Goal: Transaction & Acquisition: Purchase product/service

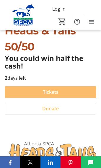
scroll to position [89, 0]
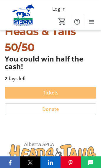
click at [62, 93] on span at bounding box center [50, 93] width 91 height 14
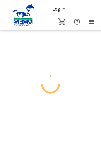
scroll to position [8, 0]
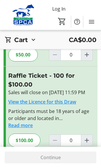
scroll to position [253, 0]
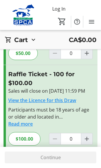
click at [86, 142] on mat-icon "Increment by one" at bounding box center [86, 138] width 7 height 7
type input "1"
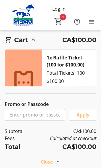
scroll to position [283, 0]
click at [59, 158] on span at bounding box center [50, 162] width 101 height 14
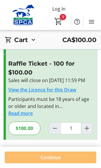
click at [57, 157] on span "Continue" at bounding box center [50, 157] width 20 height 7
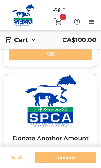
scroll to position [393, 0]
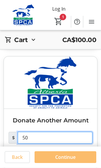
click at [51, 137] on input "50" at bounding box center [55, 138] width 74 height 12
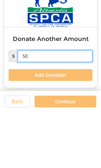
type input "5"
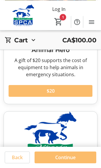
scroll to position [338, 0]
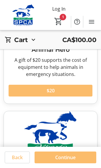
click at [68, 157] on span "Continue" at bounding box center [65, 157] width 20 height 7
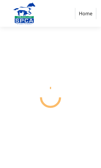
select select "CA"
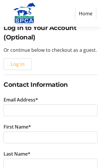
scroll to position [59, 0]
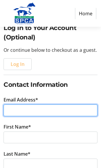
click at [81, 106] on input "Email Address*" at bounding box center [50, 110] width 93 height 12
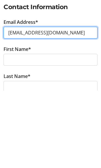
type input "[EMAIL_ADDRESS][DOMAIN_NAME]"
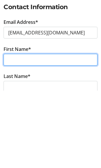
click at [82, 131] on input "First Name*" at bounding box center [50, 137] width 93 height 12
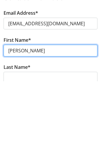
type input "[PERSON_NAME]"
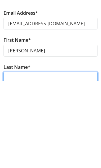
click at [72, 158] on input "Last Name*" at bounding box center [50, 164] width 93 height 12
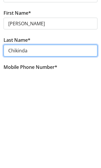
type input "Chikinda"
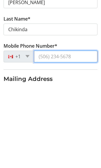
type input "4"
type input "[PHONE_NUMBER]"
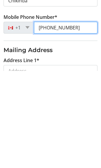
scroll to position [128, 0]
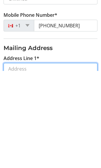
click at [80, 160] on input "Address Line 1*" at bounding box center [50, 166] width 93 height 12
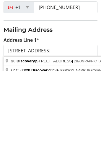
scroll to position [243, 0]
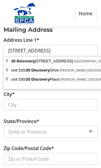
type input "[STREET_ADDRESS]"
type input "[GEOGRAPHIC_DATA]"
select select "AB"
type input "T3H 5X4"
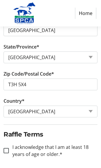
scroll to position [317, 0]
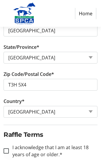
click at [6, 153] on div at bounding box center [6, 151] width 14 height 14
checkbox input "true"
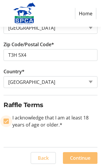
scroll to position [347, 0]
click at [78, 157] on span "Continue" at bounding box center [80, 157] width 20 height 7
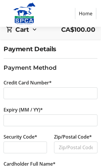
scroll to position [53, 0]
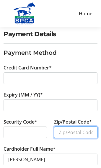
click at [86, 133] on input "Zip/Postal Code*" at bounding box center [75, 132] width 43 height 12
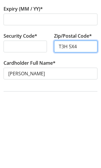
type input "T3H 5X4"
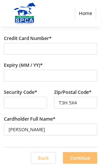
scroll to position [83, 0]
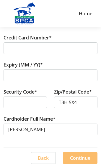
click at [80, 152] on span at bounding box center [80, 158] width 34 height 14
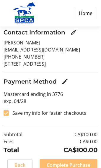
scroll to position [73, 0]
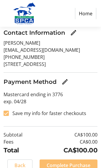
click at [76, 168] on span "Complete Purchase" at bounding box center [68, 165] width 44 height 7
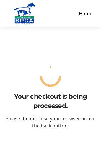
scroll to position [8, 0]
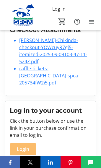
scroll to position [133, 0]
